Goal: Task Accomplishment & Management: Use online tool/utility

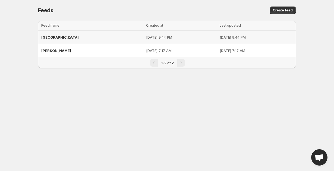
click at [97, 41] on div "[GEOGRAPHIC_DATA]" at bounding box center [91, 37] width 101 height 10
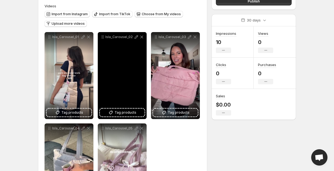
scroll to position [54, 0]
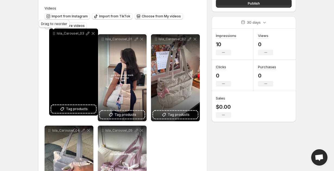
drag, startPoint x: 155, startPoint y: 34, endPoint x: 53, endPoint y: 34, distance: 101.4
click at [53, 34] on icon at bounding box center [53, 33] width 5 height 5
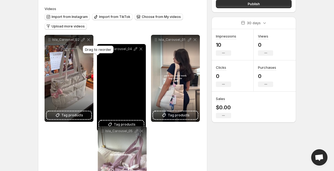
drag, startPoint x: 49, startPoint y: 129, endPoint x: 101, endPoint y: 47, distance: 97.2
click at [101, 47] on body "**********" at bounding box center [167, 36] width 334 height 171
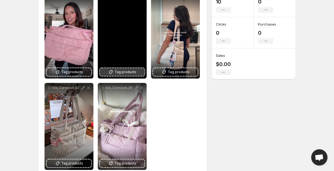
scroll to position [105, 0]
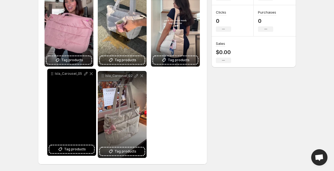
drag, startPoint x: 101, startPoint y: 76, endPoint x: 51, endPoint y: 74, distance: 49.9
click at [51, 74] on icon at bounding box center [51, 73] width 5 height 5
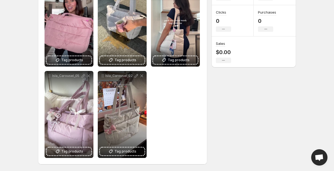
click at [217, 103] on div "**********" at bounding box center [165, 41] width 262 height 259
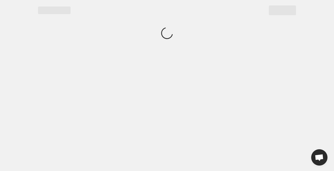
scroll to position [0, 0]
